Goal: Task Accomplishment & Management: Complete application form

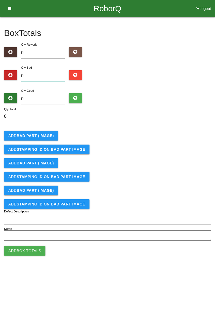
click at [47, 74] on input "0" at bounding box center [43, 76] width 44 height 12
type input "2"
type input "28"
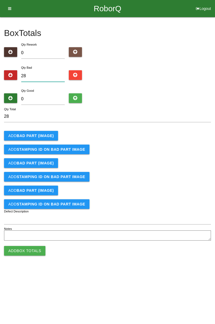
type input "28"
click at [50, 97] on input "0" at bounding box center [43, 99] width 44 height 12
type input "6"
type input "34"
type input "62"
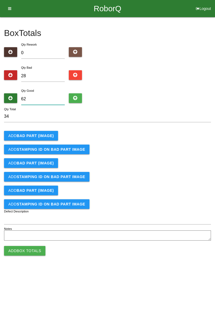
type input "90"
type input "6"
type input "34"
type input "0"
type input "28"
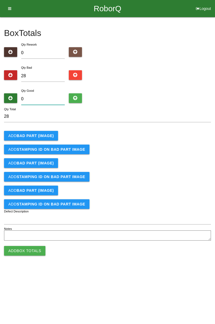
type input "5"
type input "33"
type input "54"
type input "82"
type input "5"
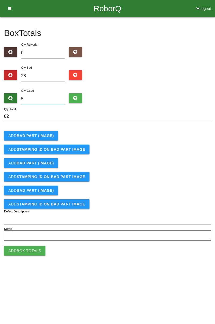
type input "33"
type input "0"
type input "28"
type input "5"
type input "33"
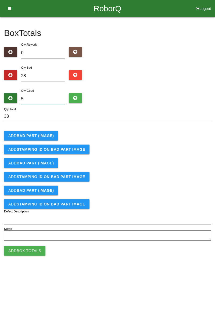
type input "56"
type input "84"
type input "56"
click at [34, 135] on b "BAD PART (IMAGE)" at bounding box center [35, 136] width 37 height 4
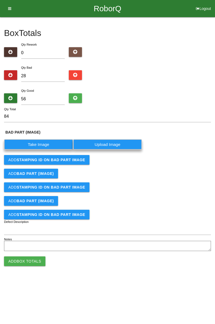
click at [45, 144] on label "Take Image" at bounding box center [38, 144] width 69 height 10
click at [0, 0] on \(IMAGE\) "Take Image" at bounding box center [0, 0] width 0 height 0
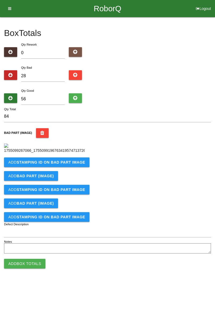
click at [56, 164] on b "STAMPING ID on BAD PART Image" at bounding box center [51, 162] width 68 height 4
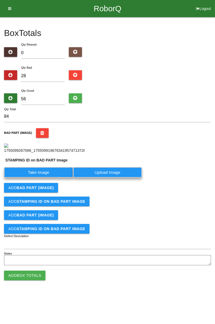
click at [46, 178] on label "Take Image" at bounding box center [38, 172] width 69 height 10
click at [0, 0] on PART "Take Image" at bounding box center [0, 0] width 0 height 0
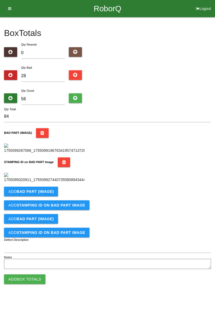
scroll to position [118, 0]
click at [50, 196] on button "Add BAD PART (IMAGE)" at bounding box center [31, 192] width 54 height 10
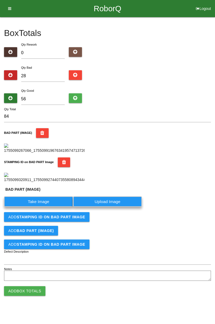
click at [47, 207] on label "Take Image" at bounding box center [38, 201] width 69 height 10
click at [0, 0] on \(IMAGE\) "Take Image" at bounding box center [0, 0] width 0 height 0
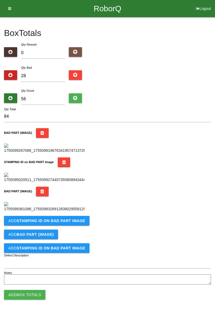
scroll to position [206, 0]
click at [62, 226] on button "Add STAMPING ID on BAD PART Image" at bounding box center [46, 221] width 85 height 10
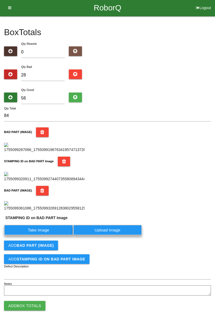
click at [50, 235] on label "Take Image" at bounding box center [38, 230] width 69 height 10
click at [0, 0] on PART "Take Image" at bounding box center [0, 0] width 0 height 0
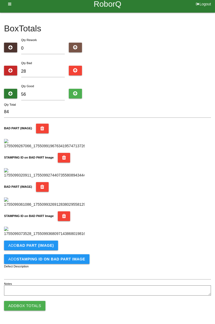
scroll to position [294, 0]
click at [40, 246] on b "BAD PART (IMAGE)" at bounding box center [35, 245] width 37 height 4
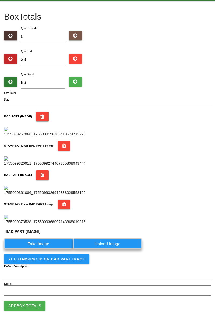
click at [42, 249] on label "Take Image" at bounding box center [38, 243] width 69 height 10
click at [0, 0] on \(IMAGE\) "Take Image" at bounding box center [0, 0] width 0 height 0
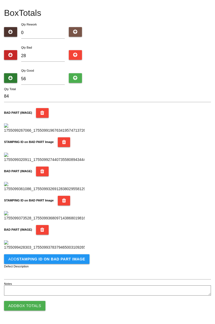
scroll to position [382, 0]
click at [61, 259] on b "STAMPING ID on BAD PART Image" at bounding box center [51, 259] width 68 height 4
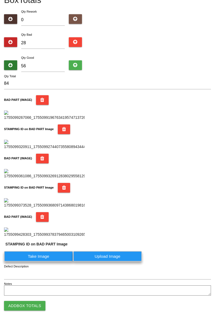
click at [48, 262] on label "Take Image" at bounding box center [38, 256] width 69 height 10
click at [0, 0] on PART "Take Image" at bounding box center [0, 0] width 0 height 0
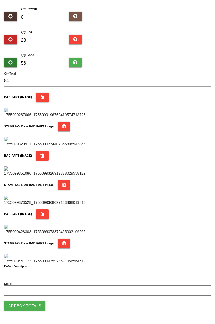
scroll to position [470, 0]
click at [35, 306] on button "Add Box Totals" at bounding box center [24, 306] width 41 height 10
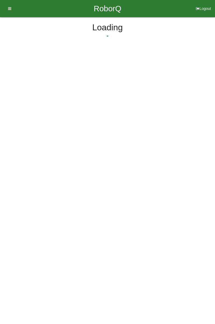
scroll to position [0, 0]
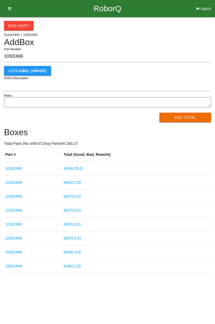
type input "10301666"
